Goal: Transaction & Acquisition: Download file/media

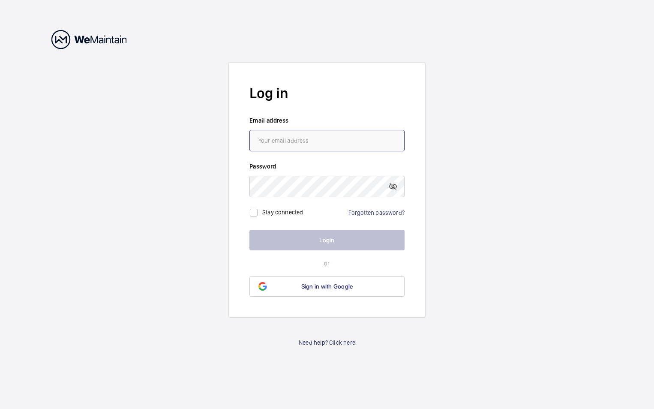
type input "[PERSON_NAME][EMAIL_ADDRESS][PERSON_NAME][DOMAIN_NAME]"
click at [313, 235] on button "Login" at bounding box center [327, 240] width 155 height 21
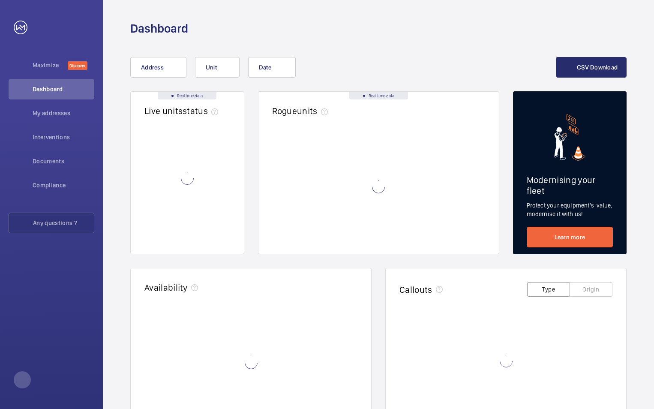
click at [320, 244] on wm-front-card-body at bounding box center [379, 193] width 241 height 121
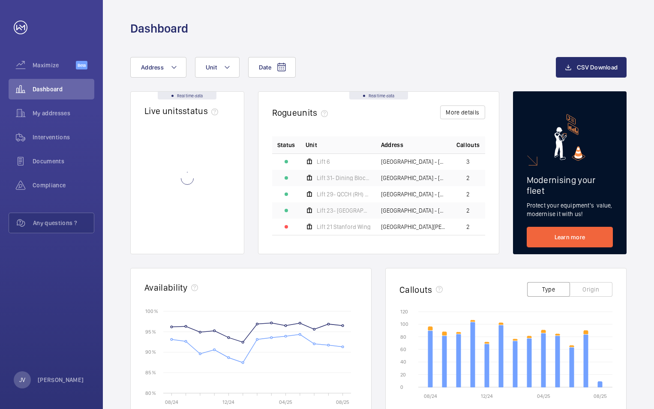
scroll to position [43, 0]
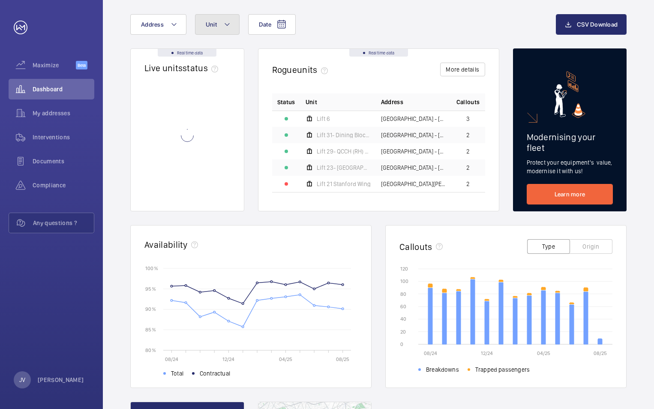
click at [220, 21] on button "Unit" at bounding box center [217, 24] width 45 height 21
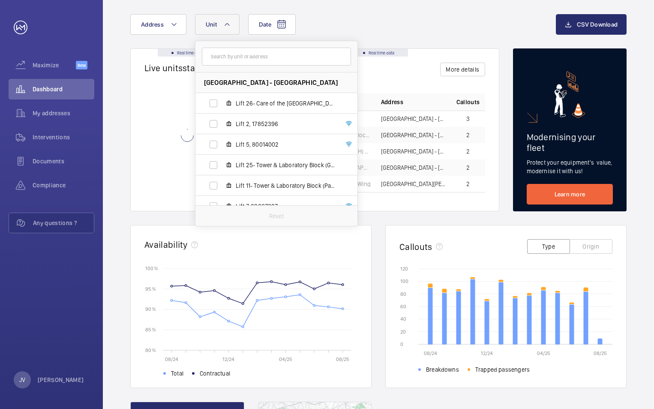
click at [371, 23] on div "Date Address Unit [GEOGRAPHIC_DATA] - [GEOGRAPHIC_DATA] Lift 26- Care of the [G…" at bounding box center [343, 24] width 426 height 21
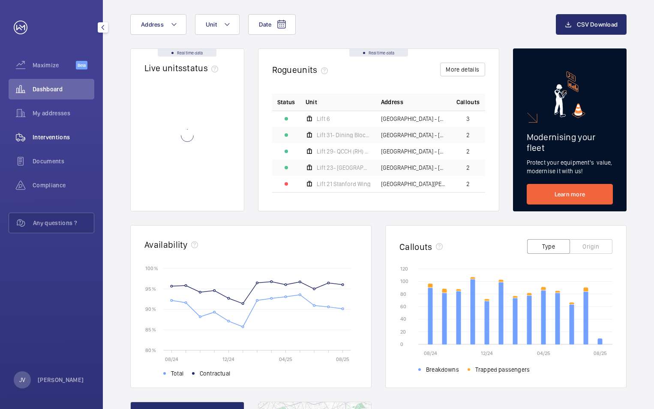
click at [52, 133] on span "Interventions" at bounding box center [64, 137] width 62 height 9
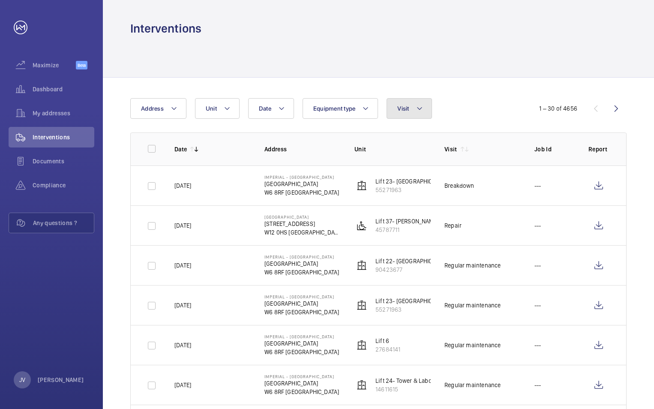
click at [412, 109] on button "Visit" at bounding box center [409, 108] width 45 height 21
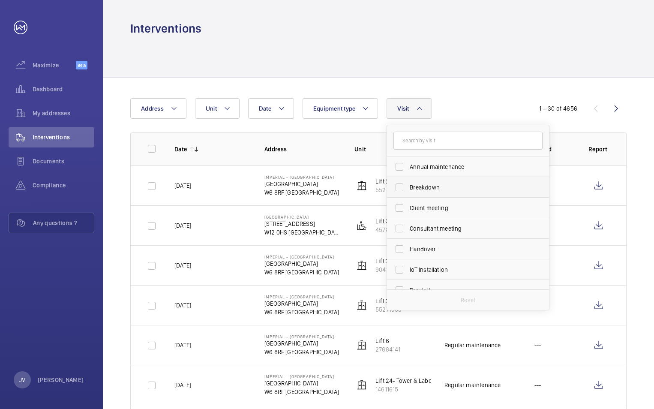
click at [422, 189] on span "Breakdown" at bounding box center [469, 187] width 118 height 9
click at [408, 189] on input "Breakdown" at bounding box center [399, 187] width 17 height 17
checkbox input "true"
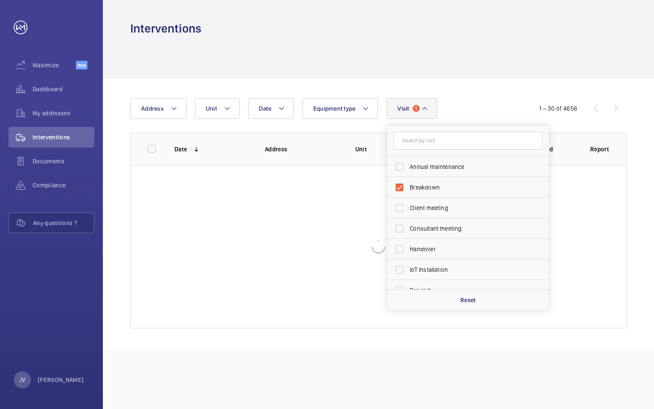
click at [397, 64] on div at bounding box center [378, 56] width 497 height 41
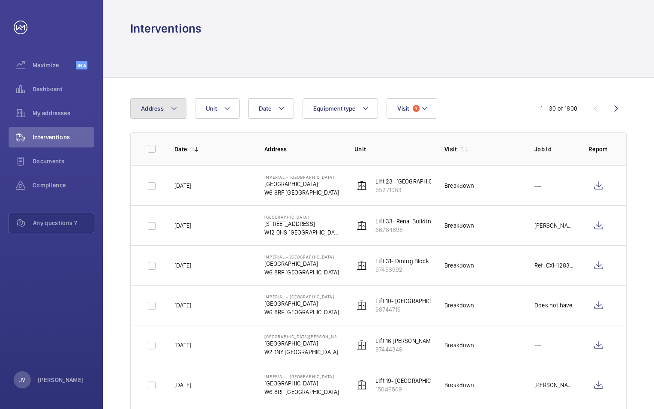
click at [172, 114] on button "Address" at bounding box center [158, 108] width 56 height 21
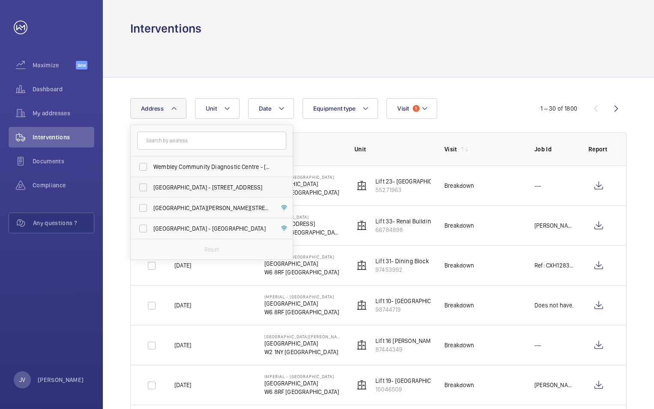
click at [162, 187] on span "[GEOGRAPHIC_DATA] - [STREET_ADDRESS]" at bounding box center [213, 187] width 118 height 9
click at [152, 187] on input "[GEOGRAPHIC_DATA] - [STREET_ADDRESS]" at bounding box center [143, 187] width 17 height 17
checkbox input "true"
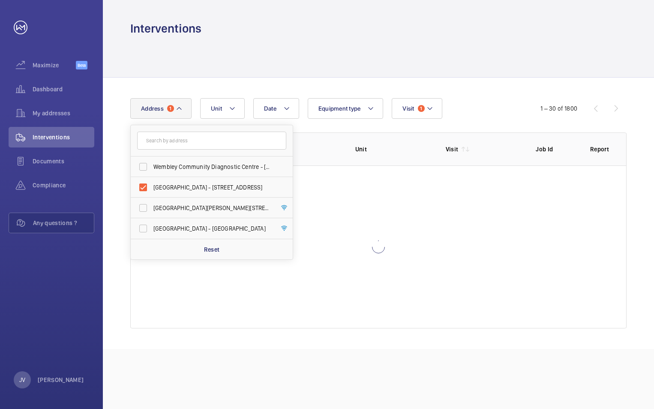
click at [489, 51] on div at bounding box center [378, 56] width 497 height 41
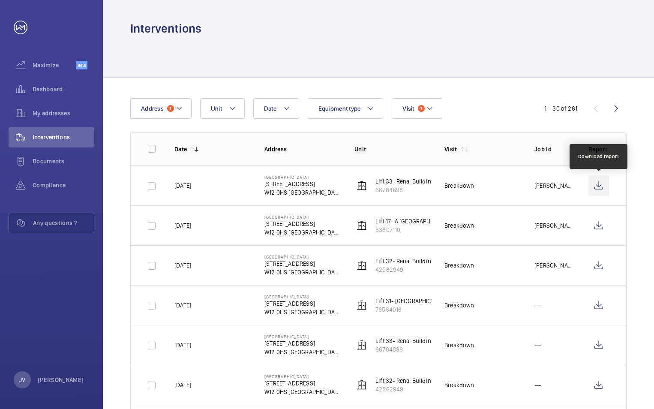
click at [601, 184] on wm-front-icon-button at bounding box center [599, 185] width 21 height 21
